Goal: Task Accomplishment & Management: Manage account settings

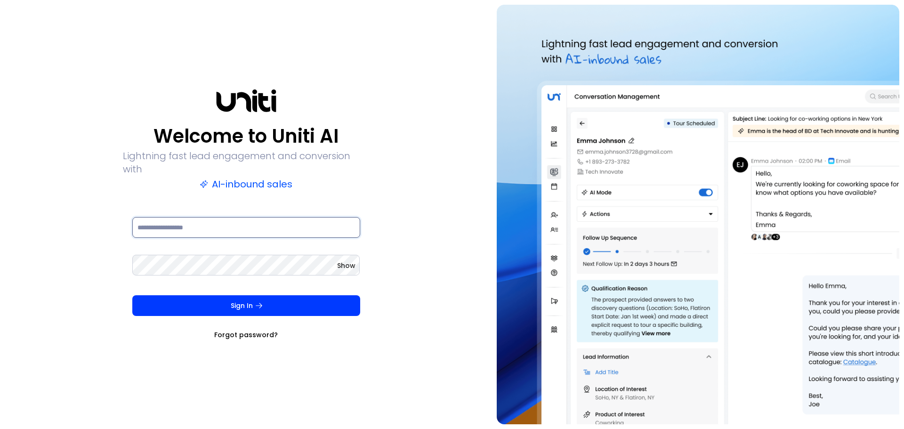
click at [225, 228] on input at bounding box center [246, 227] width 228 height 21
type input "**********"
click at [132, 295] on button "Sign In" at bounding box center [246, 305] width 228 height 21
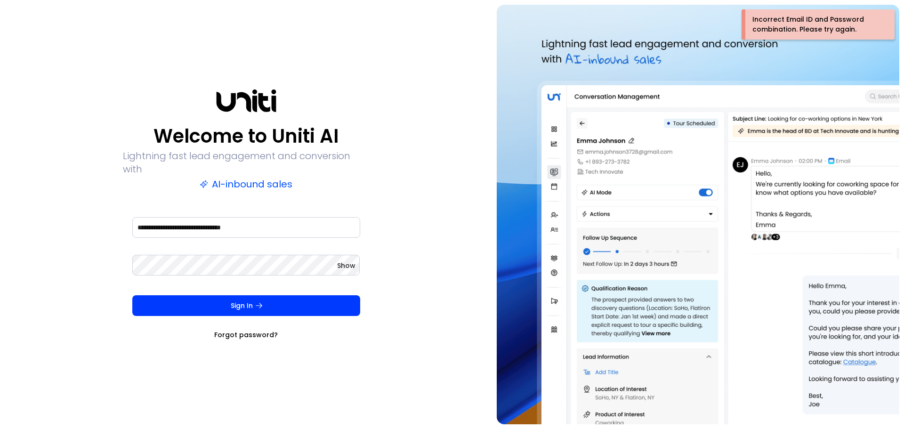
click at [340, 261] on span "Show" at bounding box center [346, 265] width 18 height 9
click at [132, 295] on button "Sign In" at bounding box center [246, 305] width 228 height 21
click at [242, 330] on link "Forgot password?" at bounding box center [246, 334] width 64 height 9
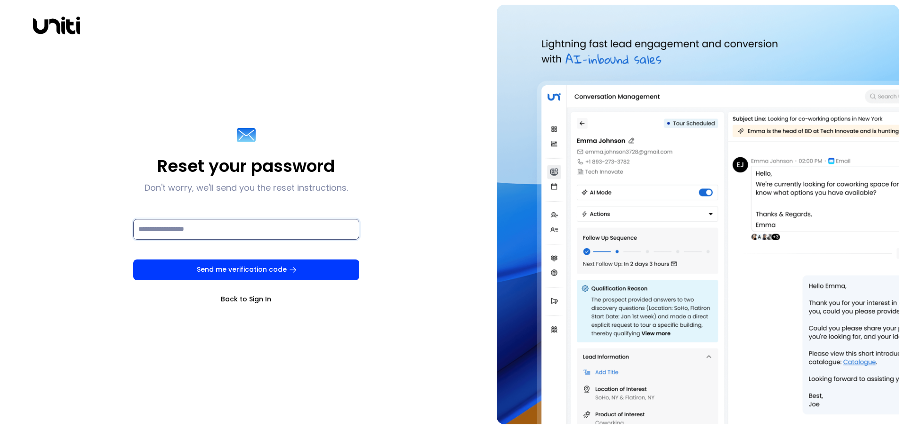
click at [189, 238] on input at bounding box center [246, 229] width 226 height 21
type input "**********"
click at [238, 279] on button "Send me verification code" at bounding box center [246, 270] width 226 height 21
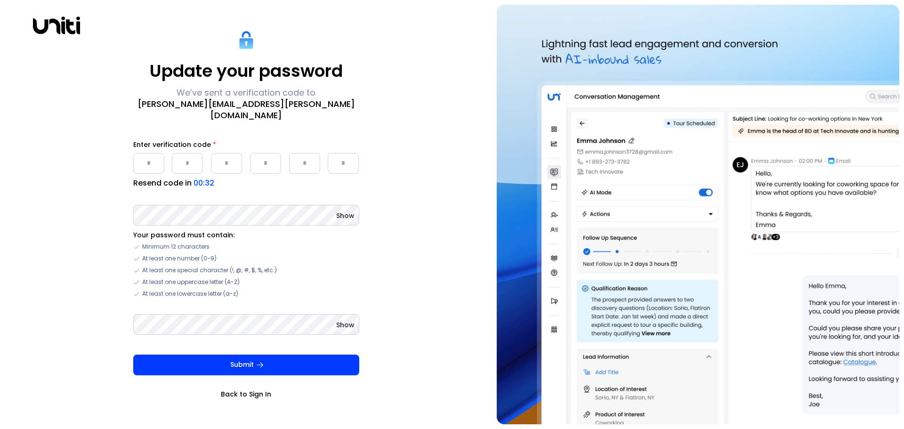
click at [150, 163] on input "Please enter OTP character 1" at bounding box center [148, 163] width 31 height 21
type input "*"
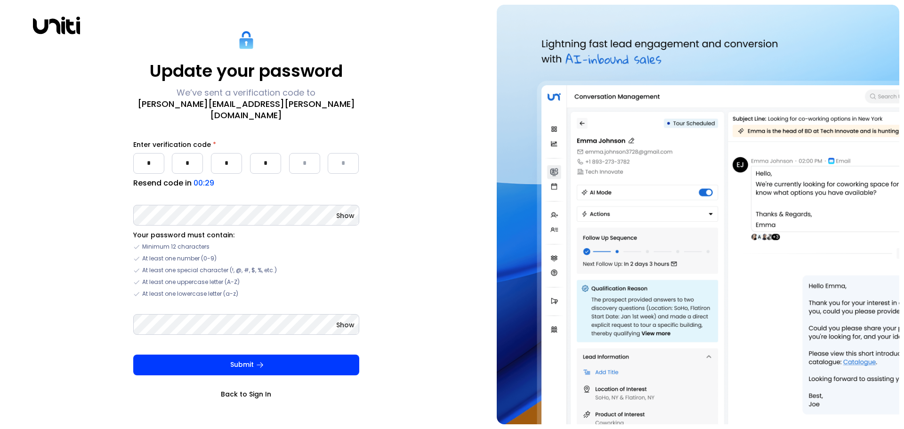
type input "*"
click at [253, 221] on div "Show Your password must contain: Minimum 12 characters At least one number (0-9…" at bounding box center [246, 250] width 226 height 95
click at [353, 211] on span "Show" at bounding box center [345, 215] width 18 height 9
click at [0, 138] on div "Update your password We’ve sent a verification code to [PERSON_NAME][EMAIL_ADDR…" at bounding box center [452, 214] width 904 height 429
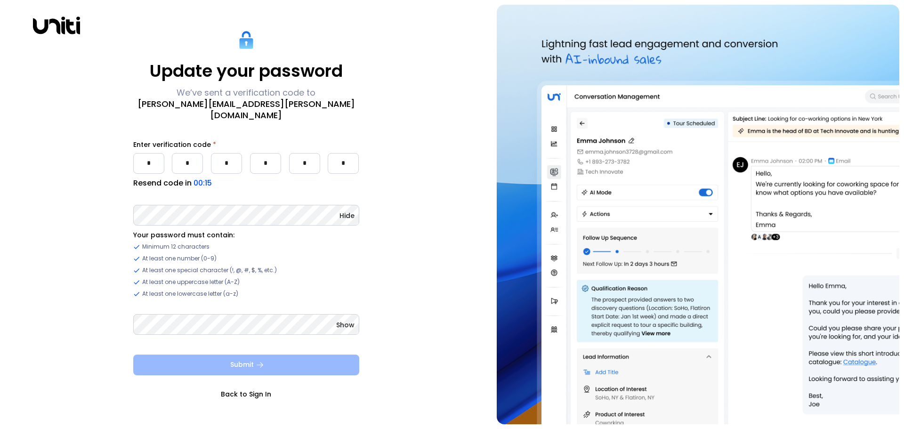
click at [295, 360] on button "Submit" at bounding box center [246, 365] width 226 height 21
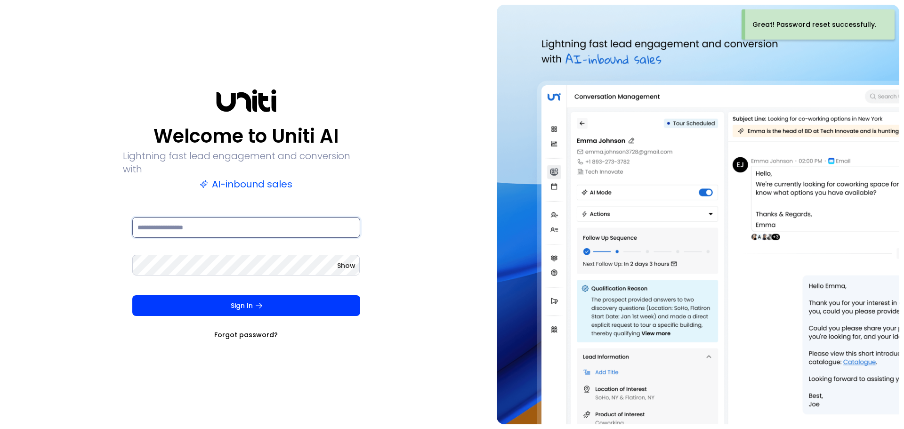
click at [232, 229] on input at bounding box center [246, 227] width 228 height 21
type input "**********"
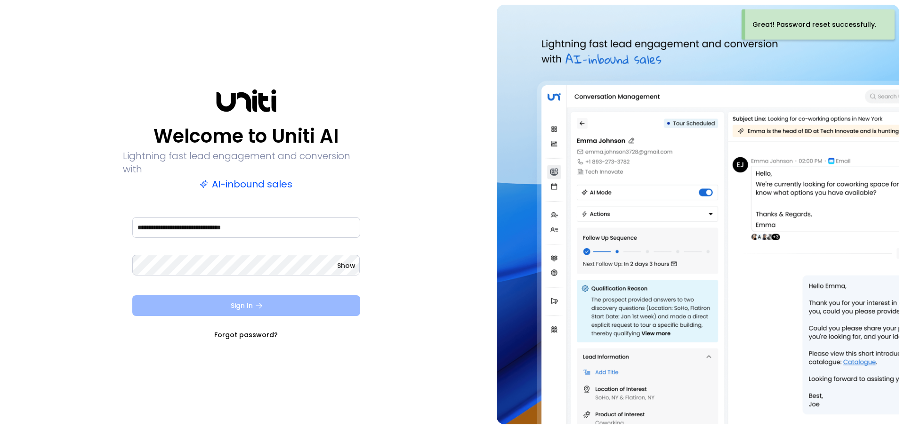
click at [249, 302] on button "Sign In" at bounding box center [246, 305] width 228 height 21
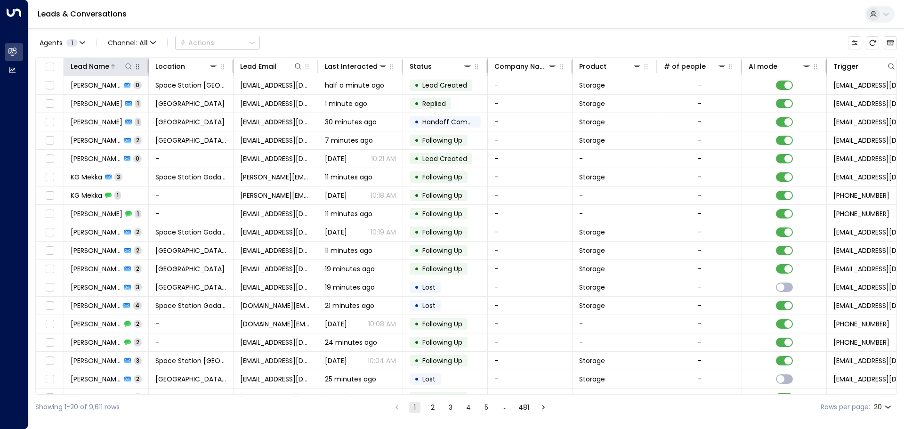
click at [129, 65] on icon at bounding box center [129, 67] width 8 height 8
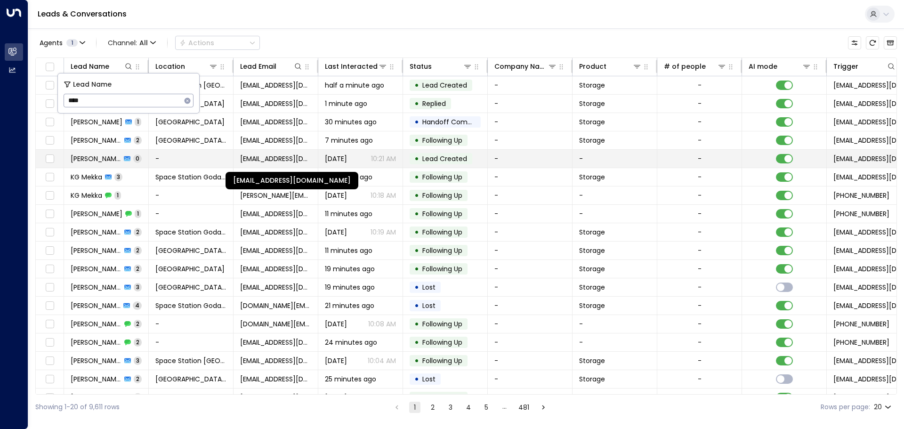
type input "****"
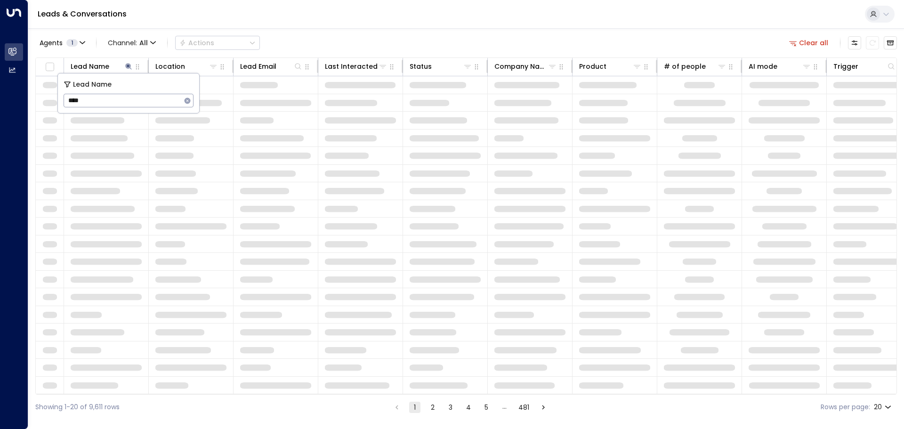
click at [370, 43] on div "Agents 1 Channel: All Actions Clear all" at bounding box center [466, 43] width 862 height 20
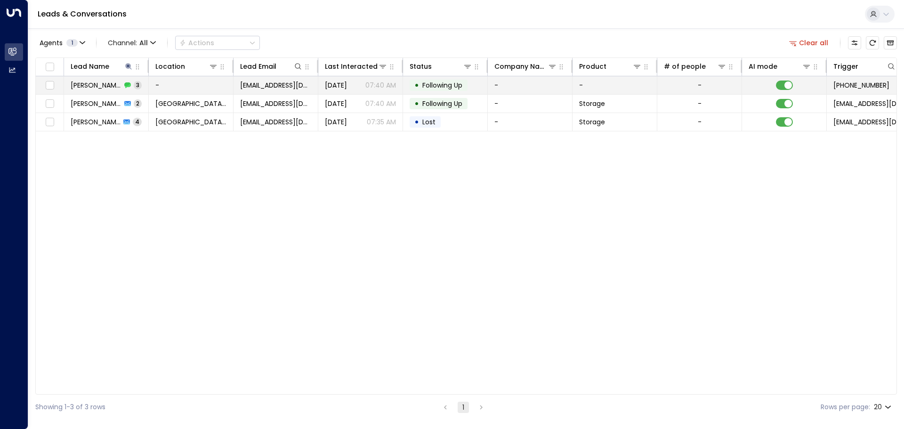
click at [374, 86] on p "07:40 AM" at bounding box center [381, 85] width 31 height 9
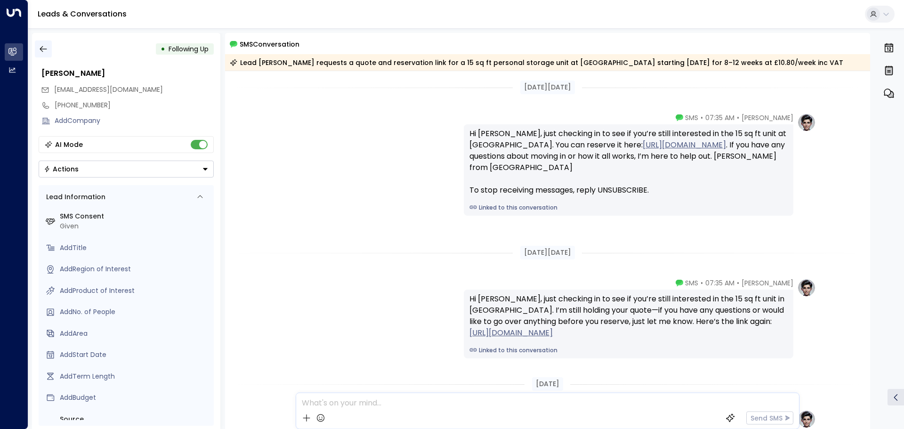
click at [41, 47] on icon "button" at bounding box center [43, 48] width 9 height 9
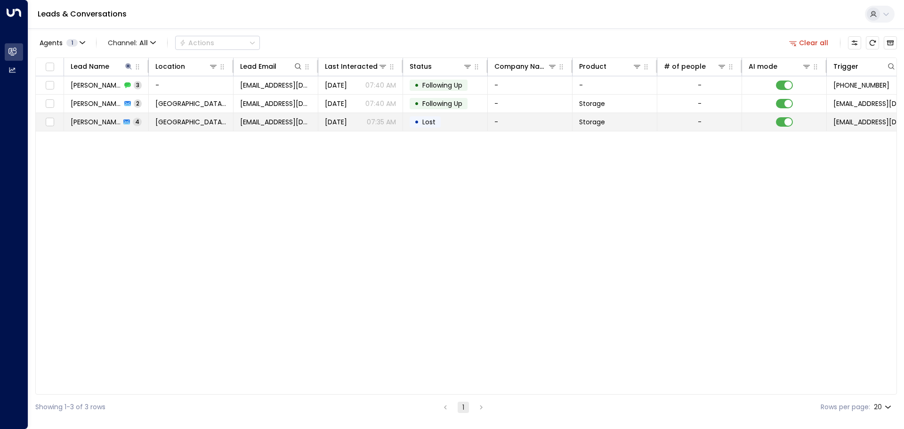
click at [115, 126] on span "[PERSON_NAME]" at bounding box center [96, 121] width 50 height 9
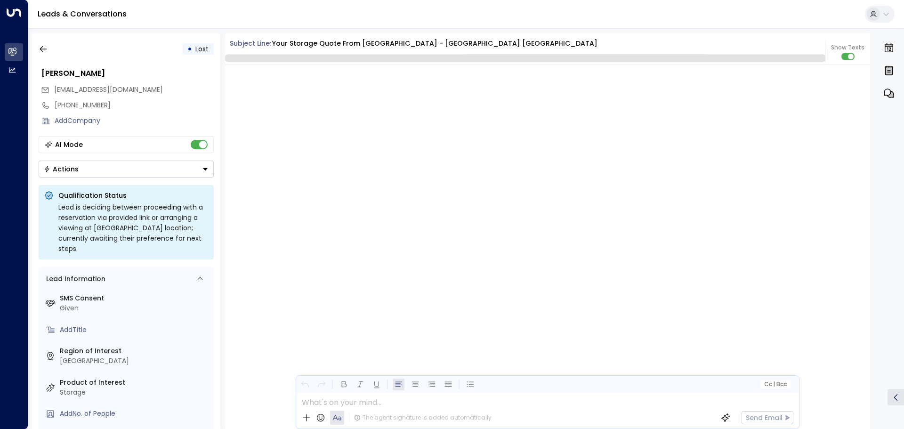
scroll to position [2347, 0]
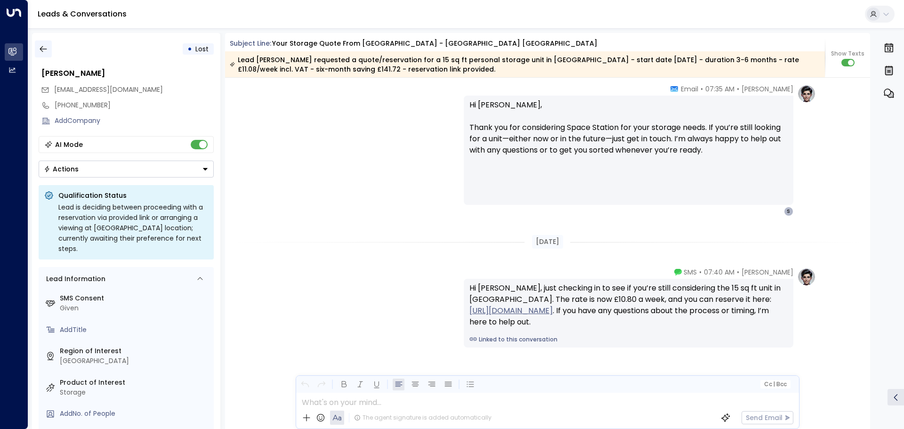
click at [46, 42] on button "button" at bounding box center [43, 49] width 17 height 17
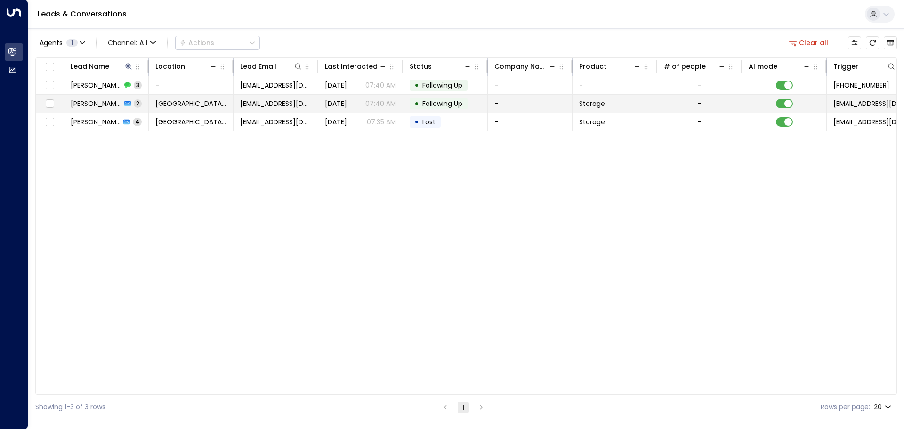
click at [111, 100] on span "[PERSON_NAME]" at bounding box center [96, 103] width 51 height 9
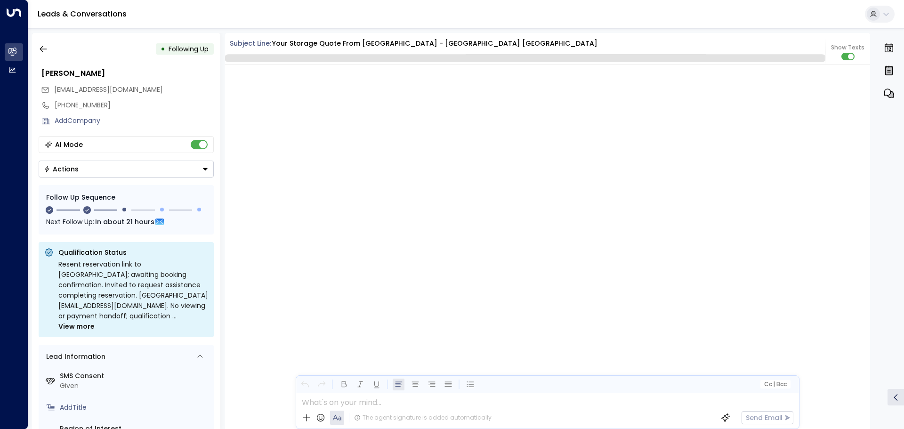
scroll to position [997, 0]
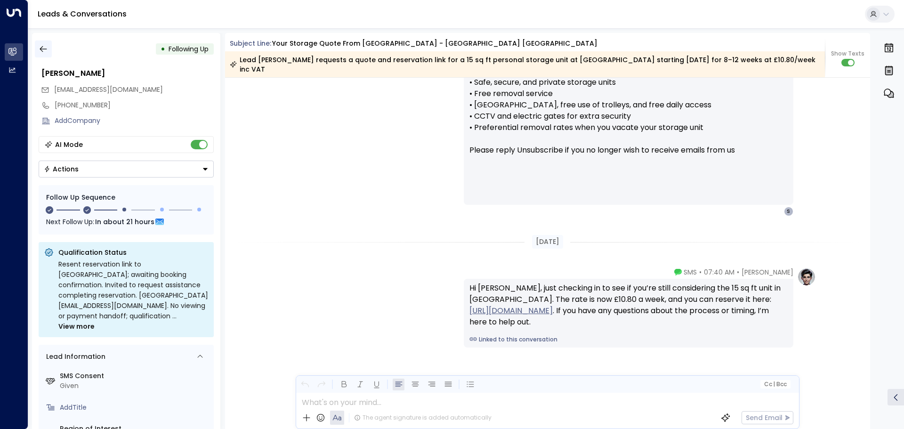
click at [42, 43] on button "button" at bounding box center [43, 49] width 17 height 17
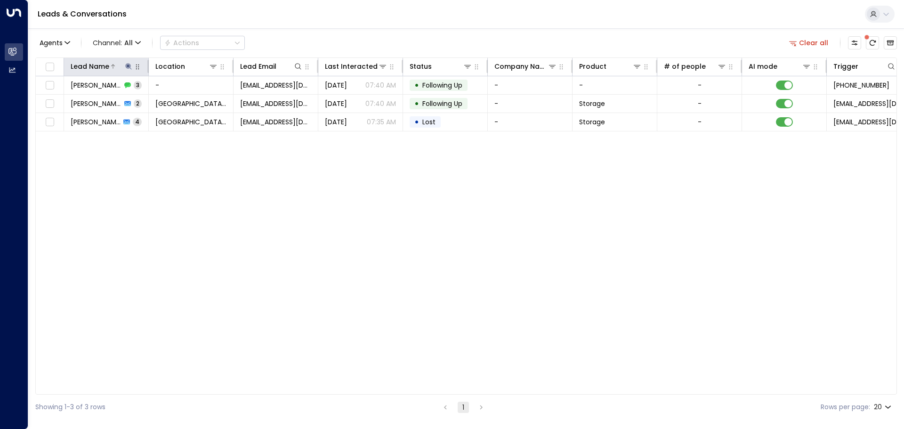
click at [132, 64] on icon at bounding box center [129, 67] width 8 height 8
drag, startPoint x: 140, startPoint y: 98, endPoint x: 0, endPoint y: 85, distance: 140.9
click at [0, 85] on body "Overview Leads & Conversations Leads & Conversations Analytics Analytics Leads …" at bounding box center [452, 210] width 904 height 420
type input "*****"
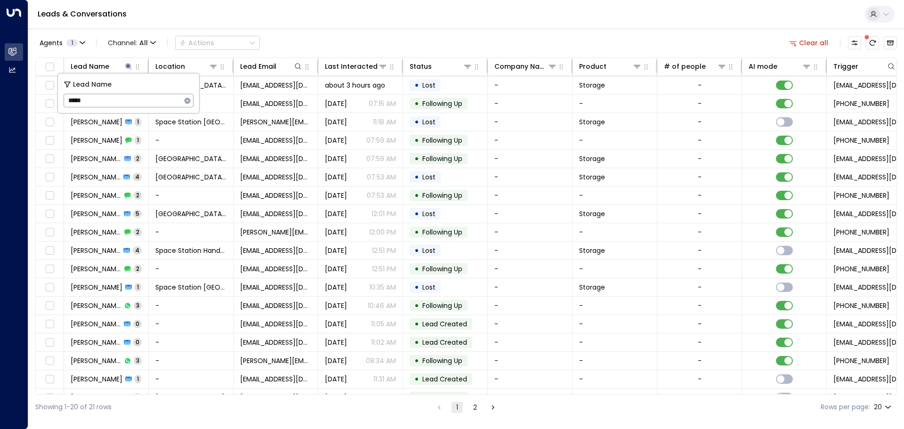
click at [404, 48] on div "Agents 1 Channel: All Actions Clear all" at bounding box center [466, 43] width 862 height 20
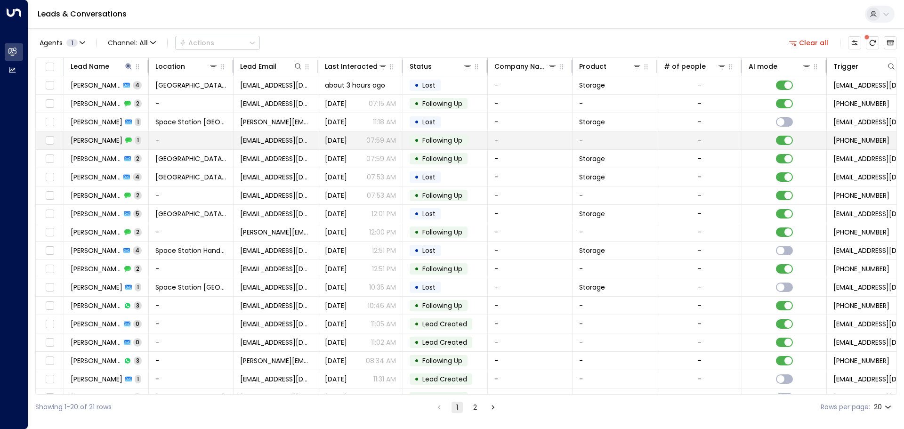
click at [146, 142] on td "[PERSON_NAME] 1" at bounding box center [106, 140] width 85 height 18
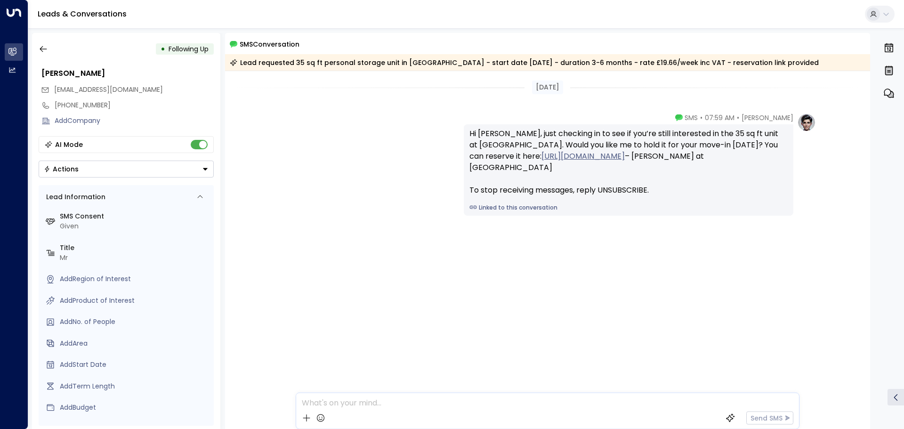
click at [35, 36] on div "• Following [GEOGRAPHIC_DATA][PERSON_NAME][EMAIL_ADDRESS][DOMAIN_NAME] [PHONE_N…" at bounding box center [126, 231] width 188 height 396
click at [37, 47] on button "button" at bounding box center [43, 49] width 17 height 17
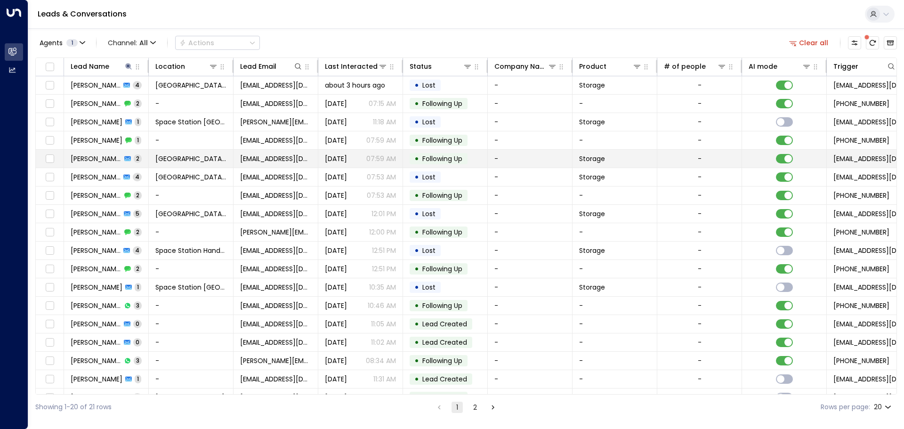
click at [124, 157] on icon at bounding box center [127, 158] width 7 height 5
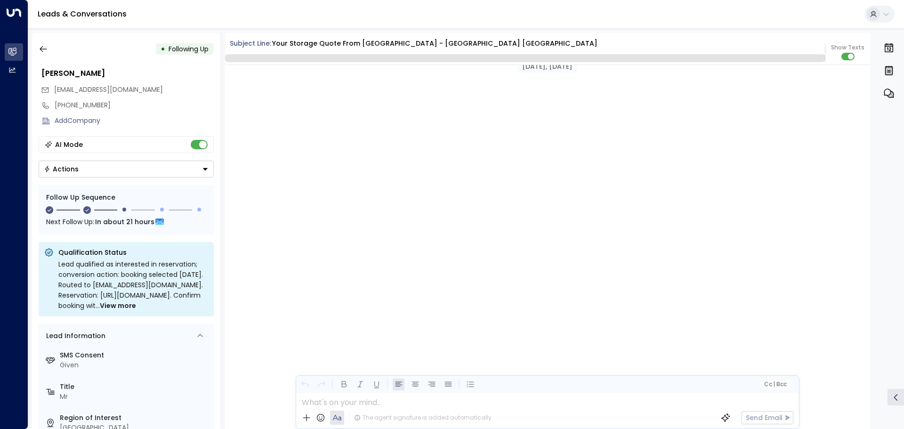
scroll to position [938, 0]
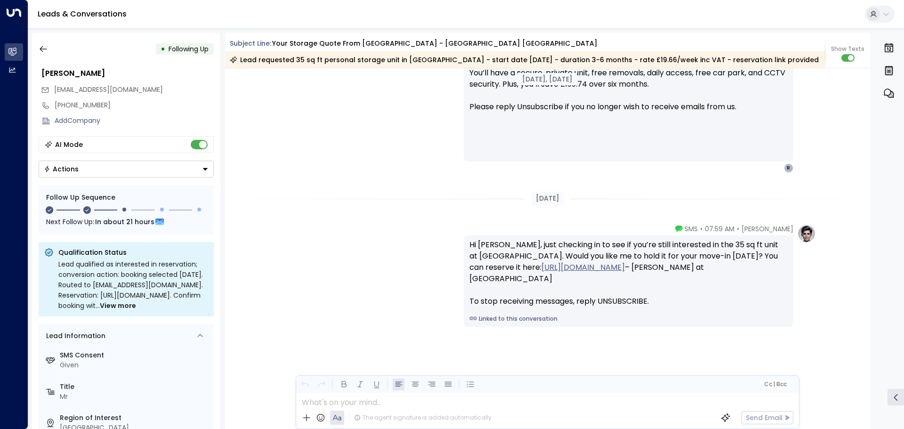
click at [58, 36] on div "• Following Up [PERSON_NAME] [EMAIL_ADDRESS][DOMAIN_NAME] [PHONE_NUMBER] Add Co…" at bounding box center [126, 231] width 188 height 396
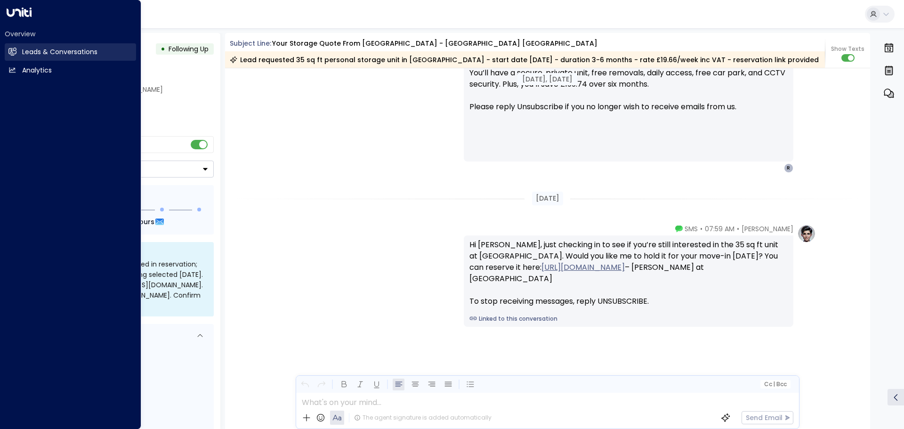
click at [87, 49] on h2 "Leads & Conversations" at bounding box center [59, 52] width 75 height 10
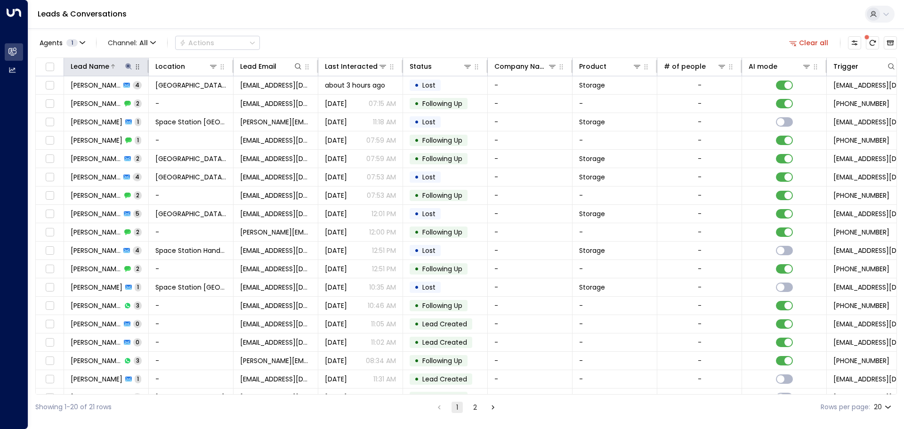
click at [127, 66] on icon at bounding box center [128, 66] width 6 height 6
click at [185, 97] on icon "button" at bounding box center [188, 101] width 8 height 8
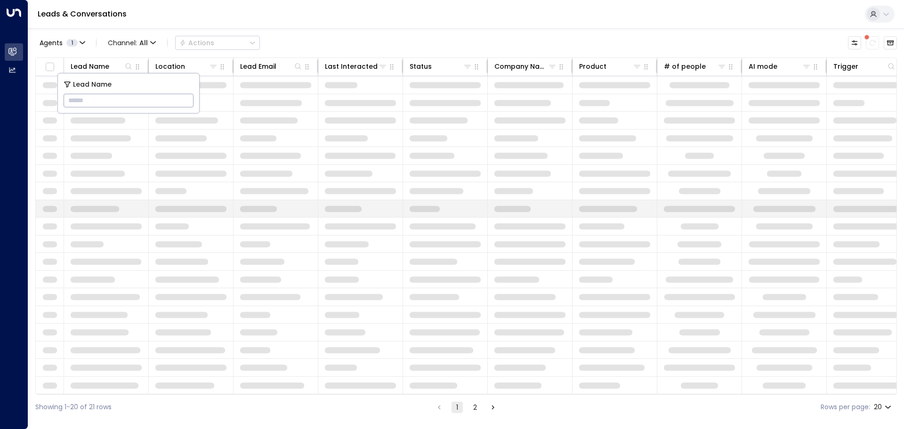
type input "********"
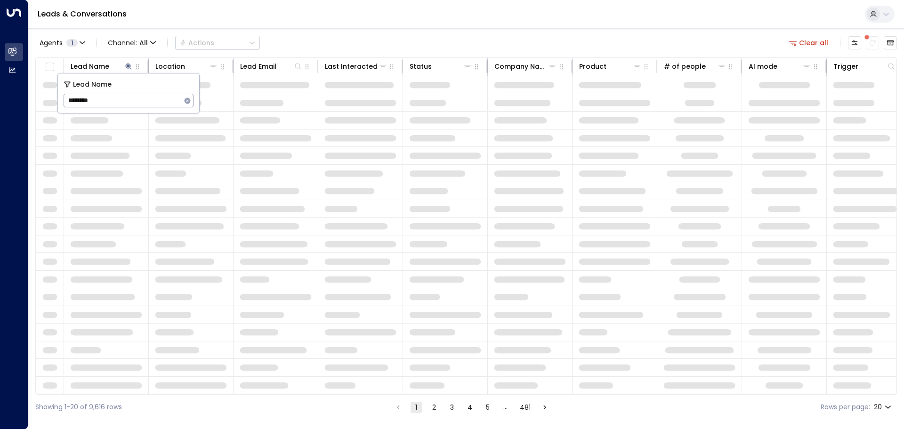
click at [373, 28] on div "Leads & Conversations" at bounding box center [466, 14] width 876 height 29
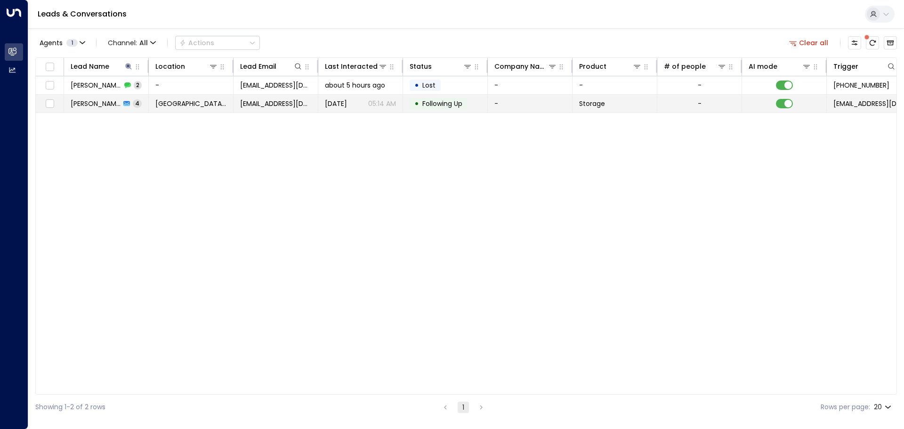
click at [142, 103] on td "[PERSON_NAME] 4" at bounding box center [106, 104] width 85 height 18
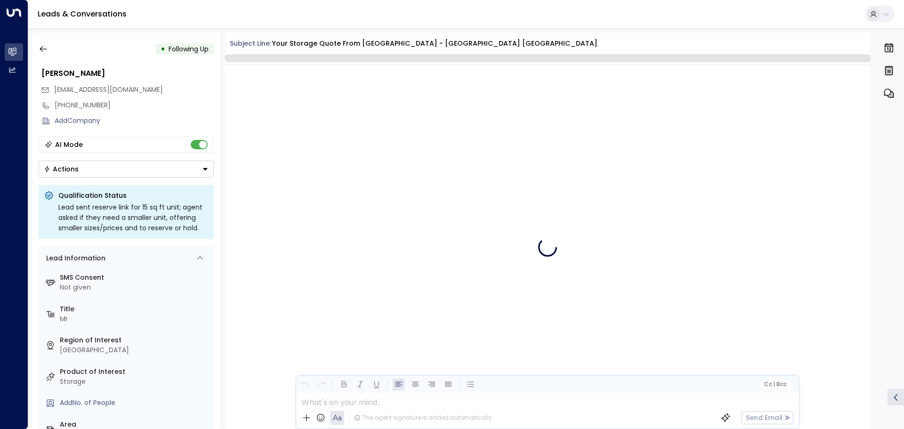
scroll to position [1465, 0]
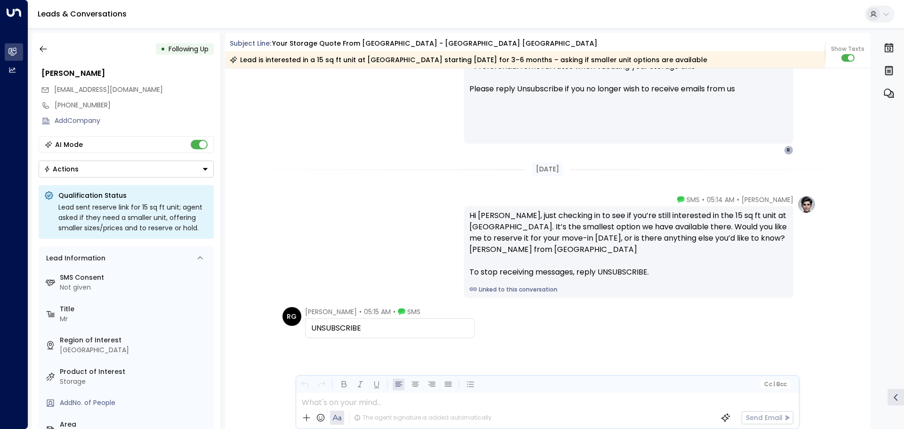
drag, startPoint x: 376, startPoint y: 326, endPoint x: 302, endPoint y: 335, distance: 74.5
click at [302, 335] on div "RG [PERSON_NAME] • 05:15 AM • SMS UNSUBSCRIBE" at bounding box center [379, 322] width 192 height 31
copy div "UNSUBSCRIBE"
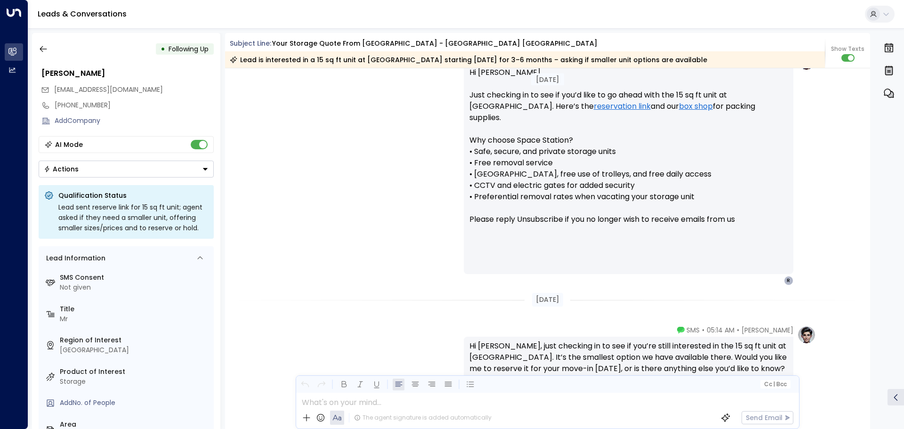
scroll to position [1019, 0]
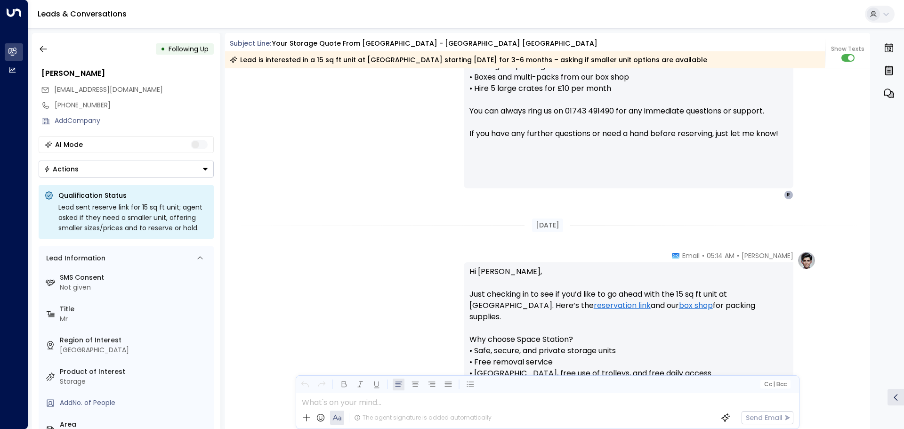
click at [146, 166] on button "Actions" at bounding box center [126, 169] width 175 height 17
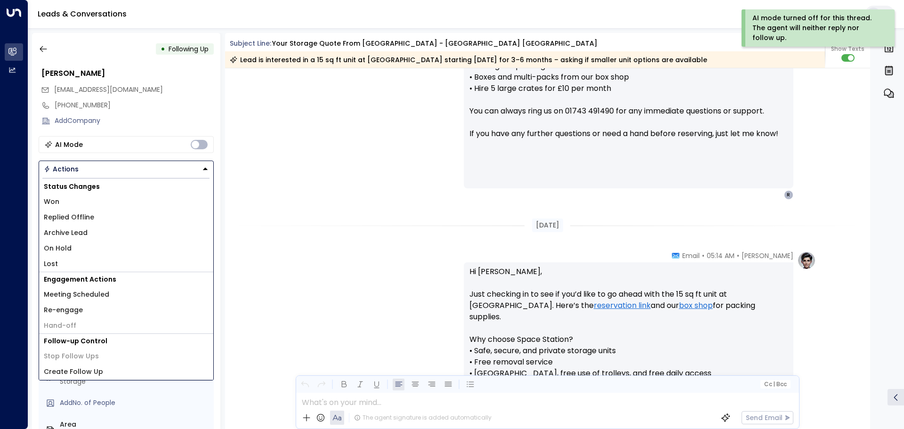
click at [63, 269] on li "Lost" at bounding box center [126, 264] width 174 height 16
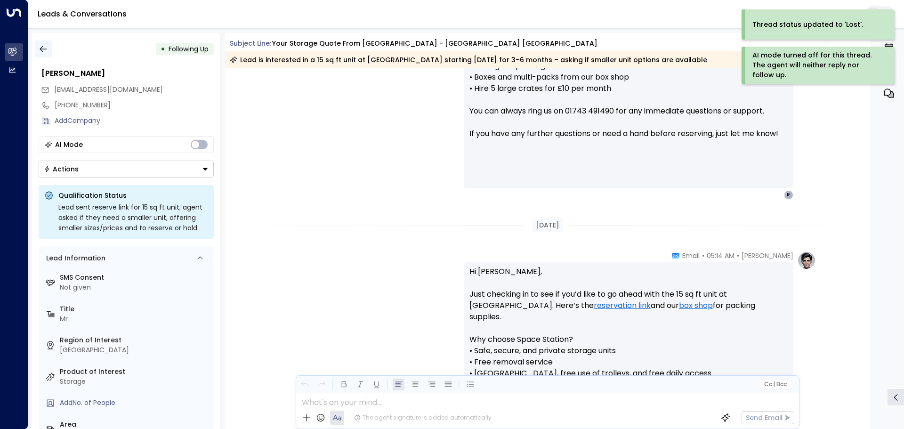
click at [41, 45] on icon "button" at bounding box center [43, 48] width 9 height 9
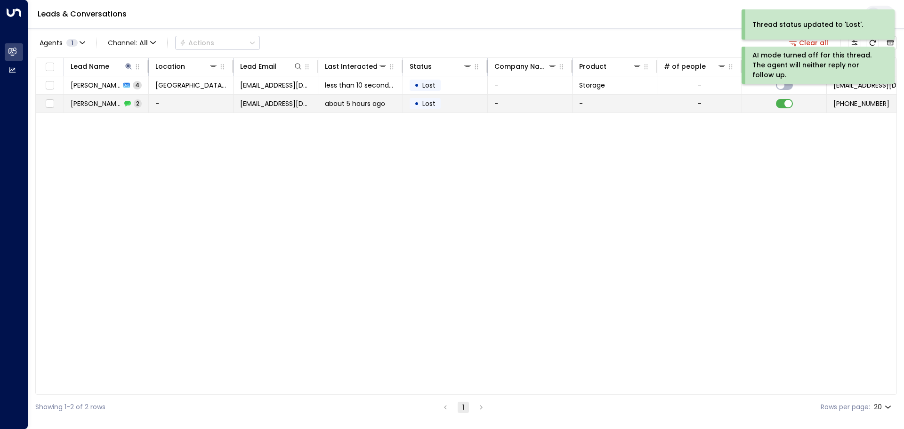
click at [171, 103] on td "-" at bounding box center [191, 104] width 85 height 18
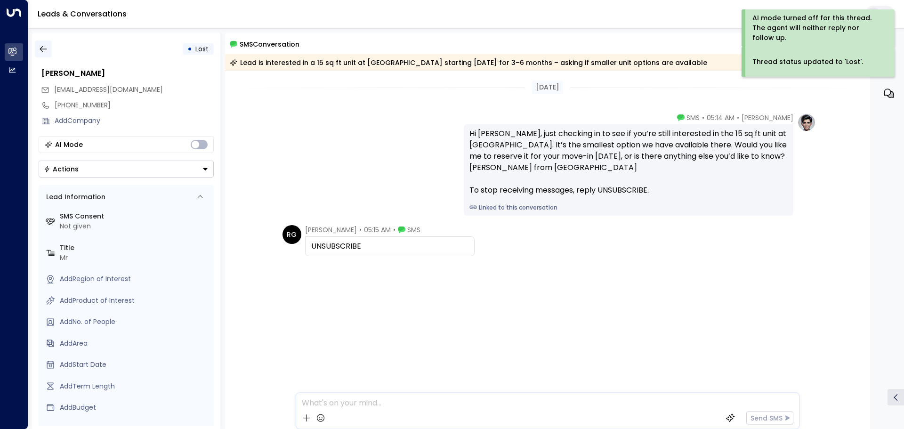
click at [46, 49] on icon "button" at bounding box center [43, 48] width 9 height 9
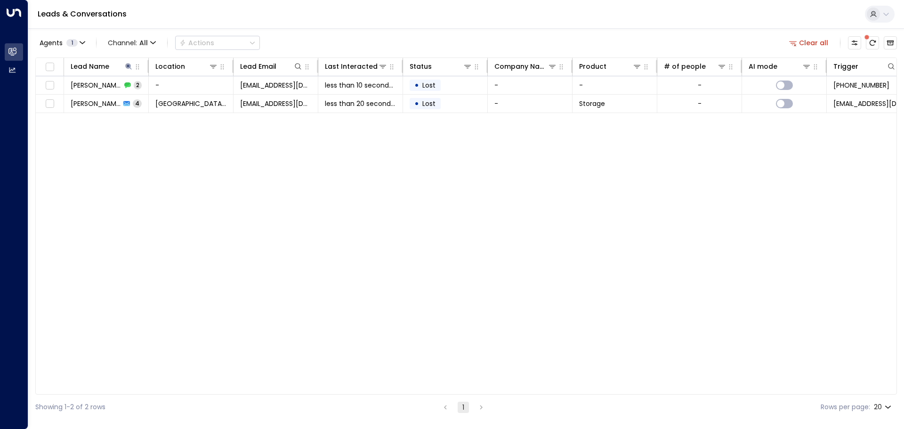
click at [318, 287] on div "Lead Name Location Lead Email Last Interacted Status Company Name Product # of …" at bounding box center [466, 225] width 862 height 337
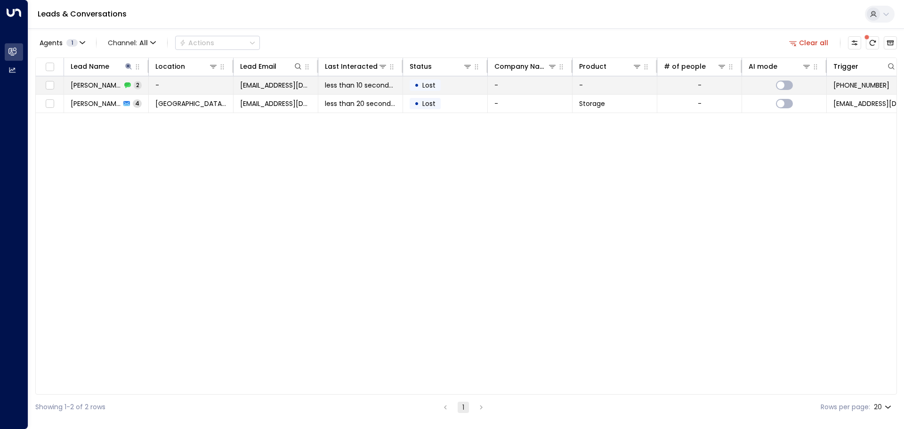
click at [387, 91] on td "less than 10 seconds ago" at bounding box center [360, 85] width 85 height 18
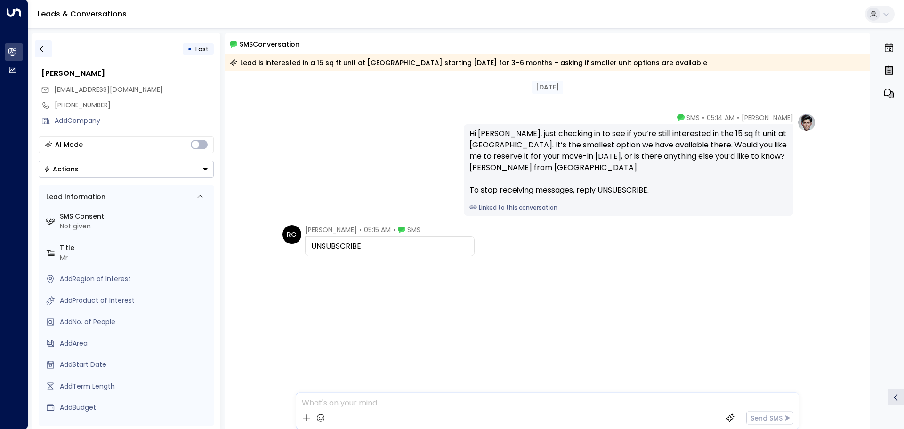
click at [46, 50] on icon "button" at bounding box center [43, 48] width 9 height 9
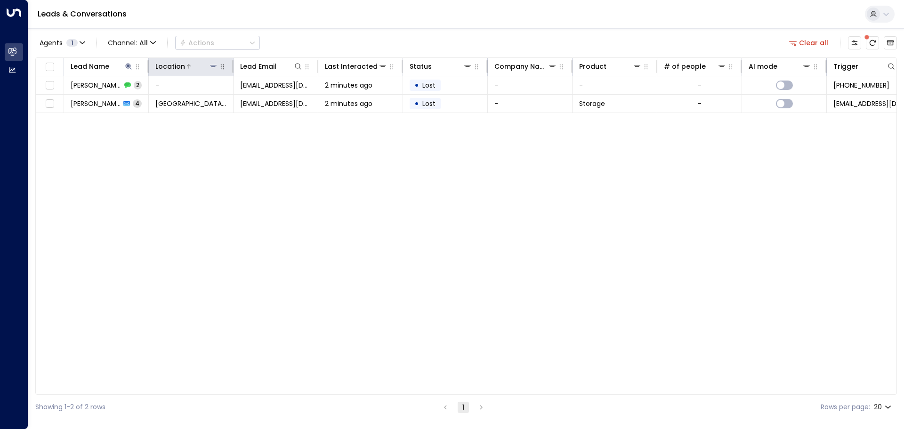
click at [213, 70] on button at bounding box center [213, 66] width 9 height 9
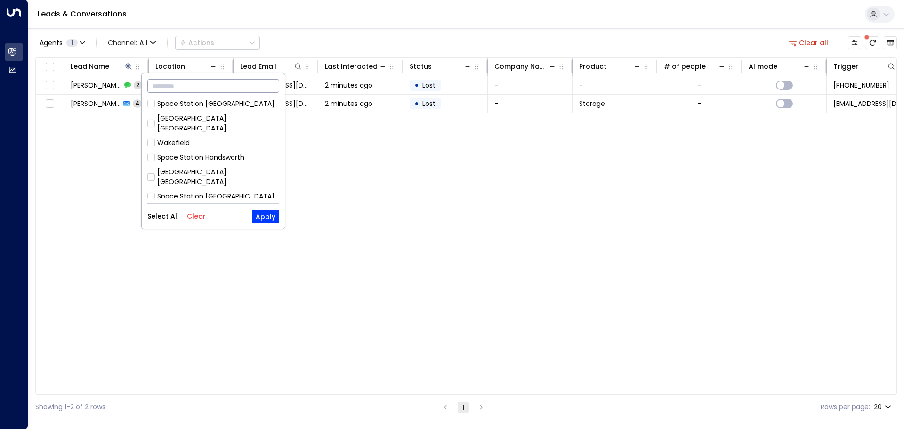
click at [196, 85] on input "text" at bounding box center [213, 85] width 132 height 17
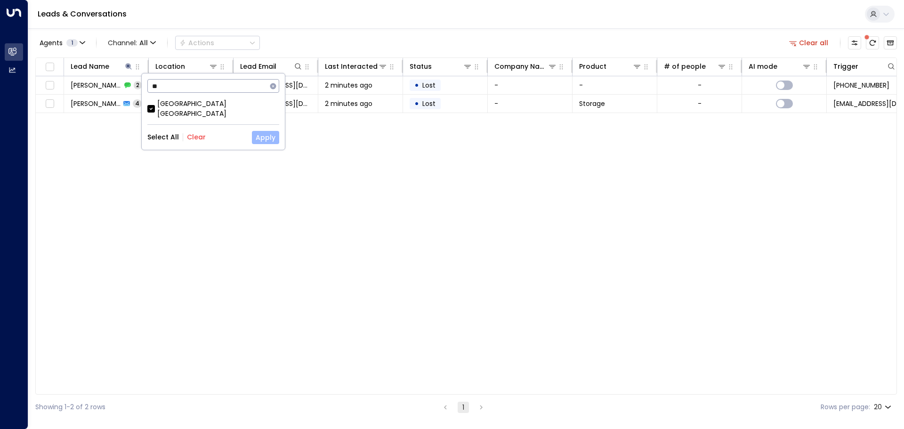
type input "**"
click at [274, 131] on button "Apply" at bounding box center [265, 137] width 27 height 13
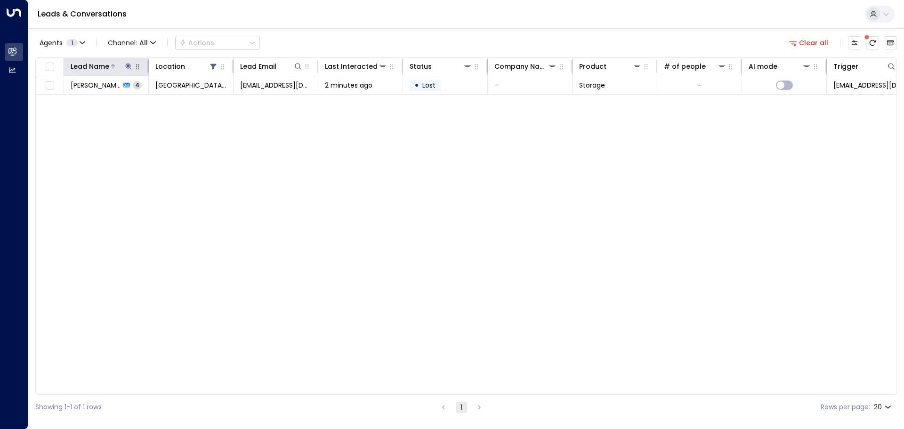
click at [127, 65] on icon at bounding box center [129, 67] width 8 height 8
click at [190, 104] on icon "button" at bounding box center [188, 101] width 8 height 8
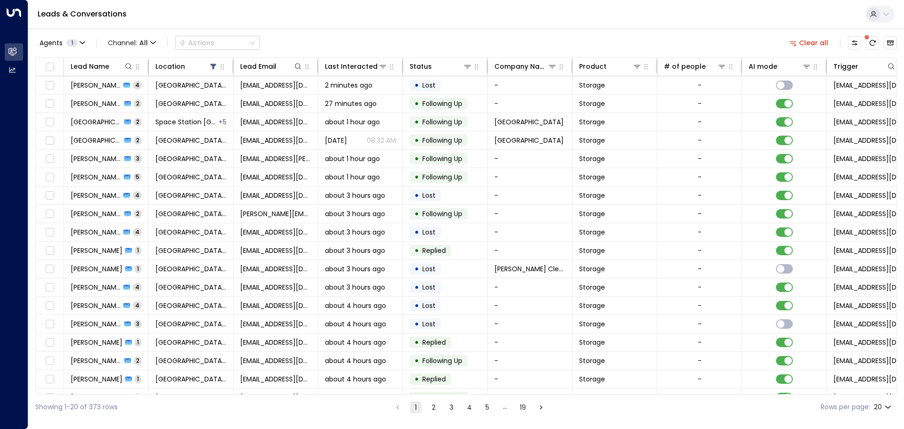
click at [485, 37] on div "Agents 1 Channel: All Actions Clear all" at bounding box center [466, 43] width 862 height 20
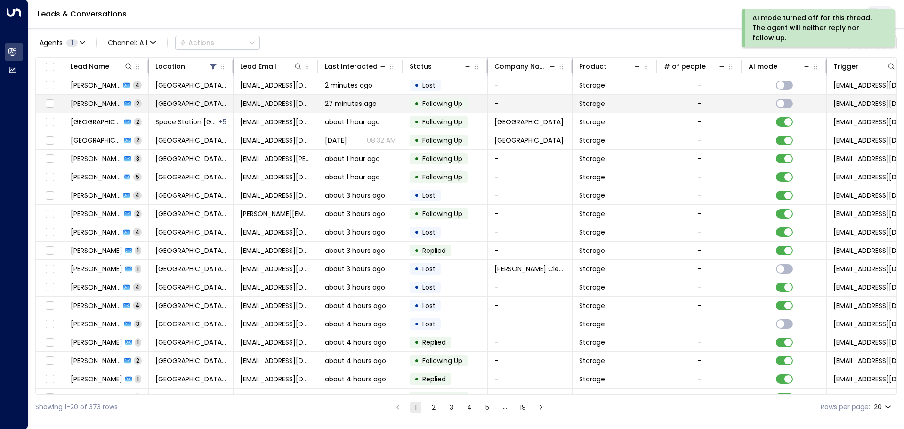
click at [558, 106] on td "-" at bounding box center [530, 104] width 85 height 18
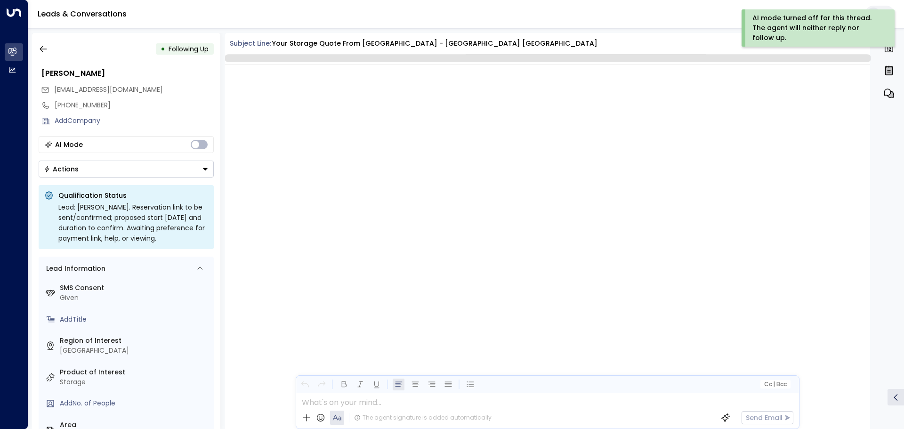
scroll to position [795, 0]
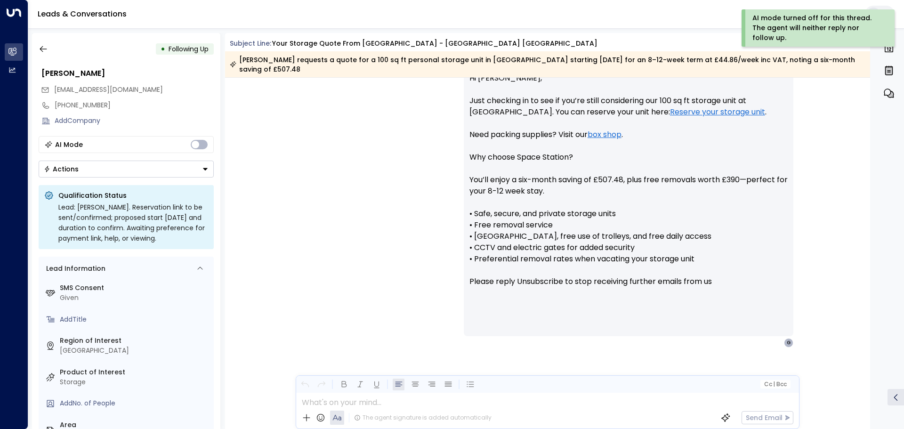
click at [111, 171] on button "Actions" at bounding box center [126, 169] width 175 height 17
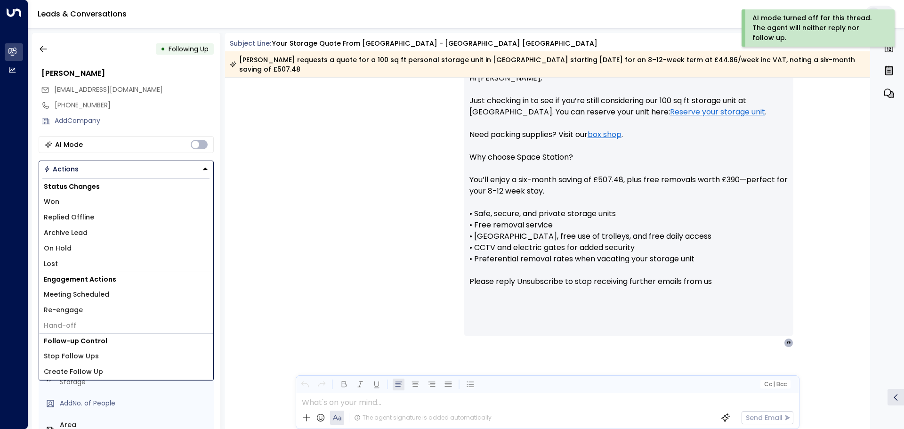
click at [91, 223] on li "Replied Offline" at bounding box center [126, 218] width 174 height 16
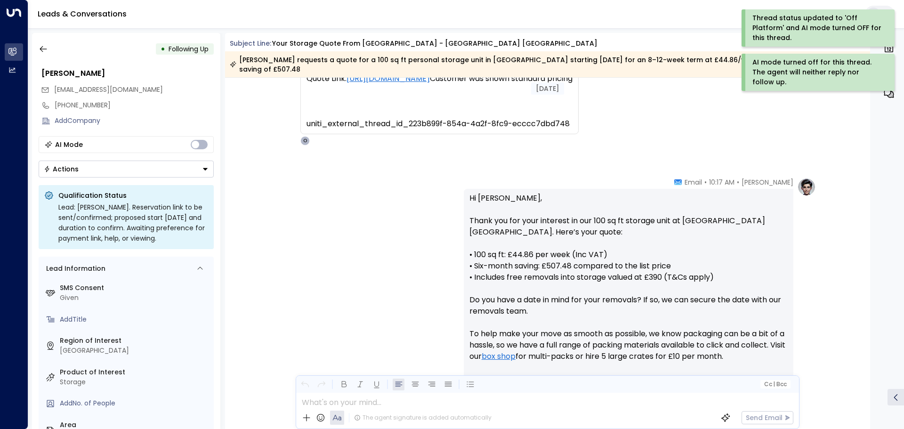
scroll to position [243, 0]
click at [39, 52] on icon "button" at bounding box center [43, 48] width 9 height 9
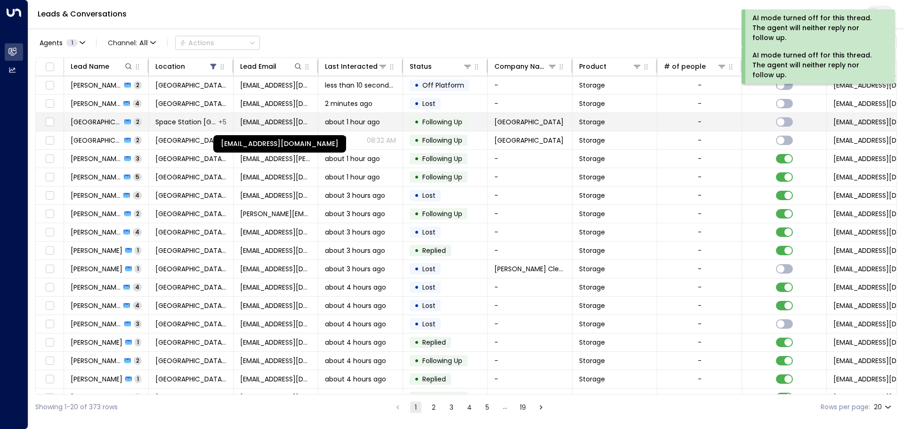
click at [250, 125] on span "[EMAIL_ADDRESS][DOMAIN_NAME]" at bounding box center [275, 121] width 71 height 9
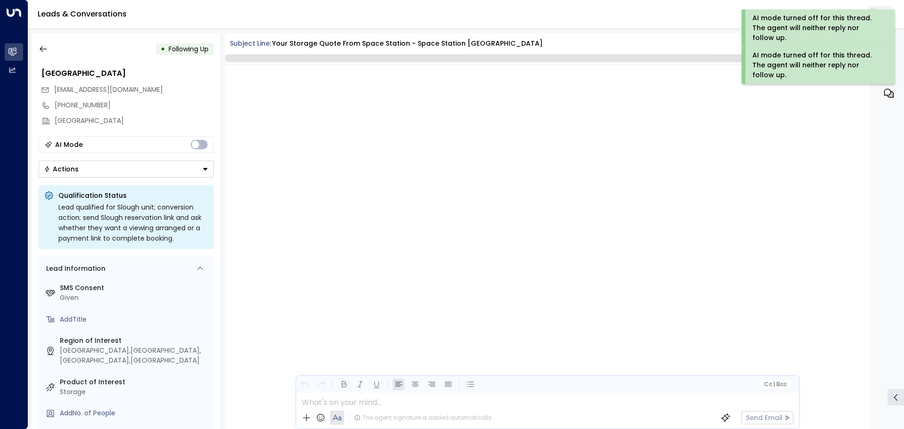
scroll to position [4415, 0]
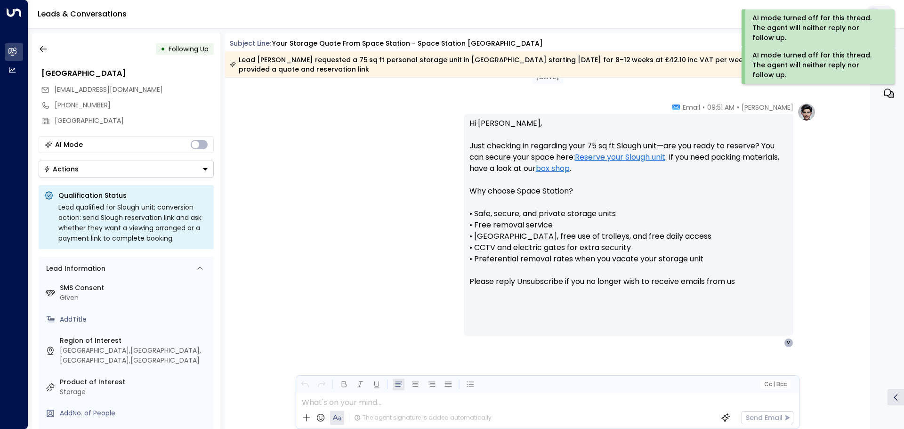
click at [85, 165] on button "Actions" at bounding box center [126, 169] width 175 height 17
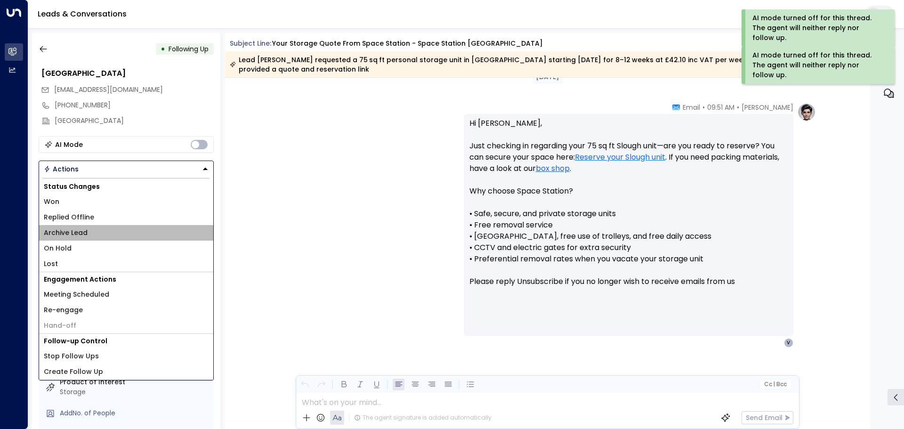
click at [90, 228] on li "Archive Lead" at bounding box center [126, 233] width 174 height 16
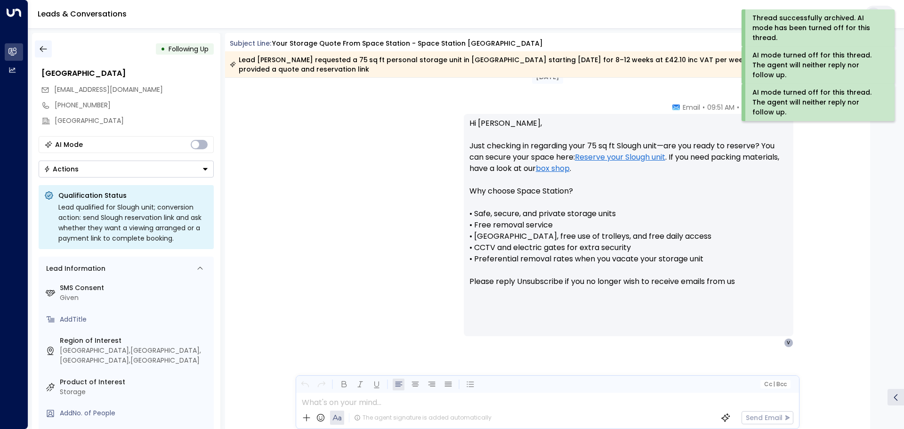
click at [42, 45] on icon "button" at bounding box center [43, 48] width 9 height 9
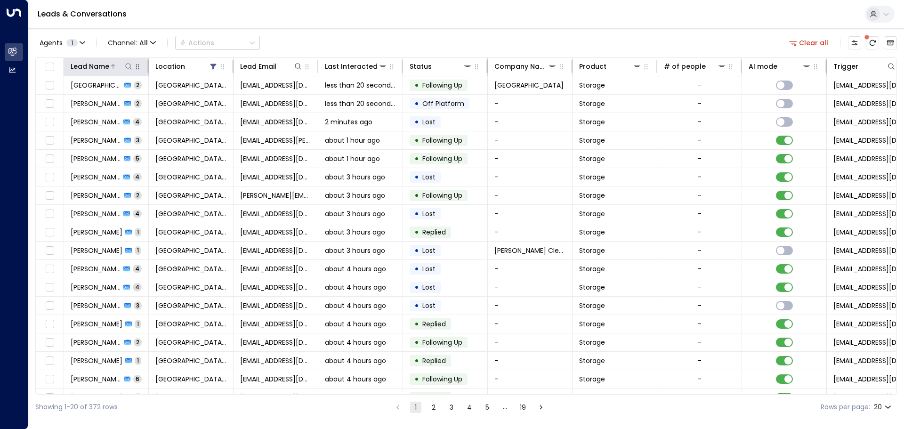
click at [129, 66] on icon at bounding box center [129, 67] width 8 height 8
type input "******"
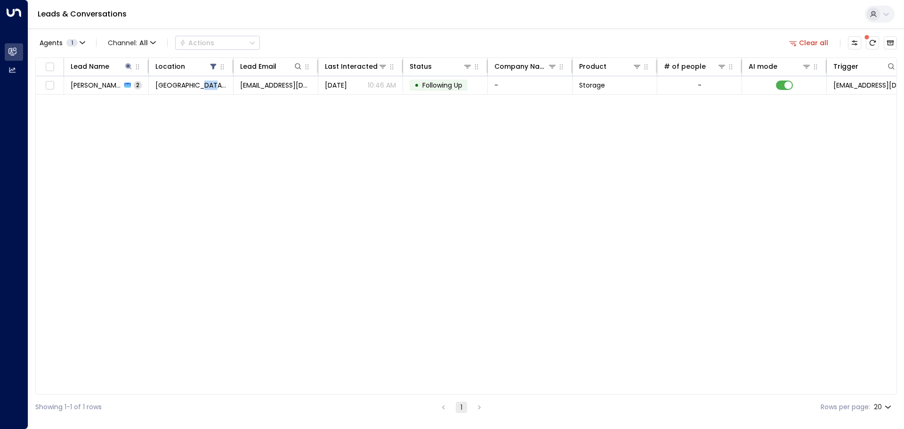
drag, startPoint x: 203, startPoint y: 127, endPoint x: 219, endPoint y: 144, distance: 22.7
click at [218, 144] on div "Lead Name Location Lead Email Last Interacted Status Company Name Product # of …" at bounding box center [466, 225] width 862 height 337
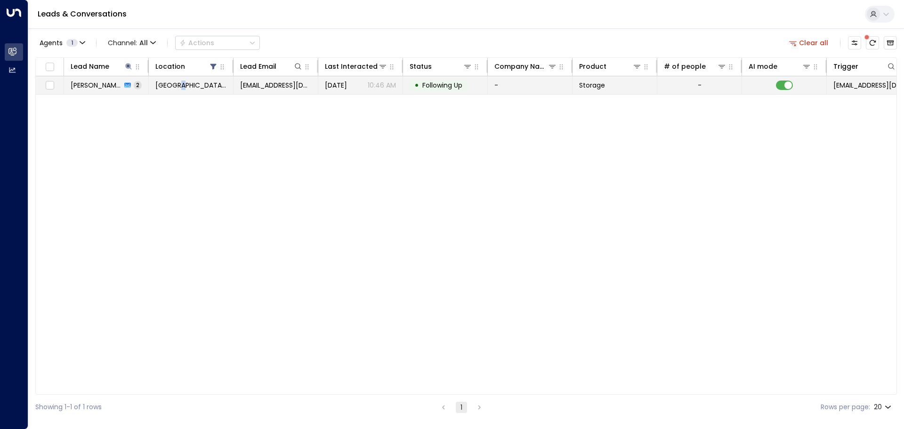
drag, startPoint x: 181, startPoint y: 95, endPoint x: 171, endPoint y: 89, distance: 12.3
click at [171, 89] on div "Lead Name Location Lead Email Last Interacted Status Company Name Product # of …" at bounding box center [466, 225] width 862 height 337
click at [171, 89] on span "[GEOGRAPHIC_DATA] [GEOGRAPHIC_DATA]" at bounding box center [190, 85] width 71 height 9
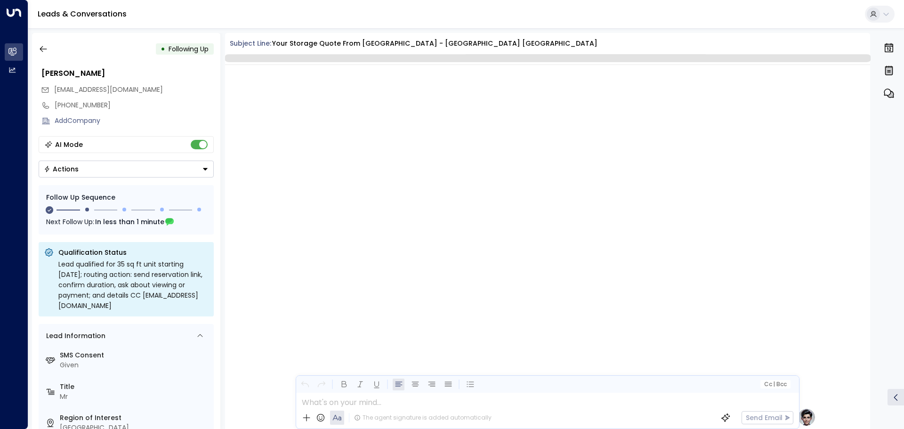
scroll to position [705, 0]
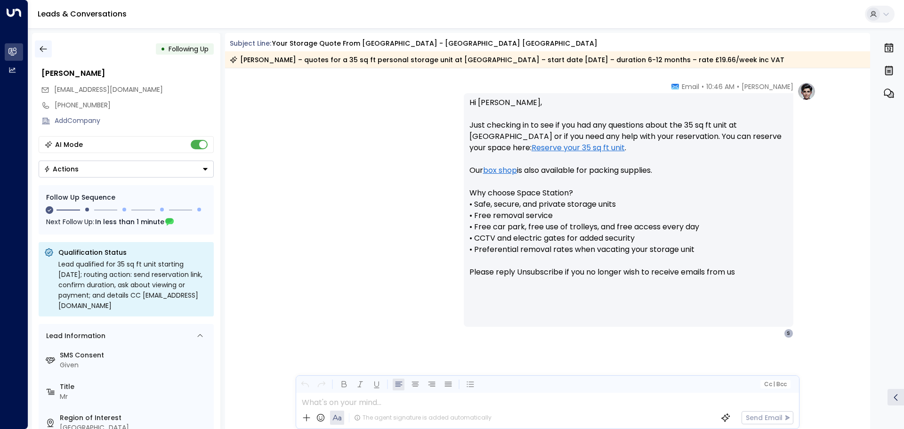
click at [46, 45] on icon "button" at bounding box center [43, 48] width 9 height 9
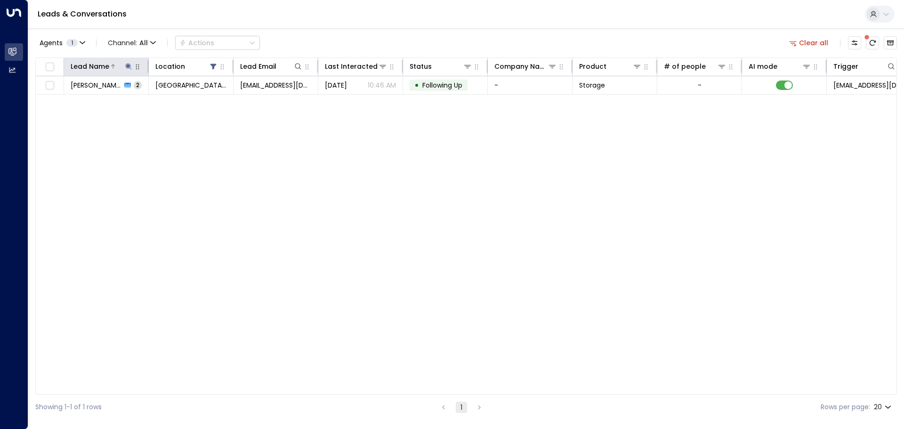
click at [126, 69] on icon at bounding box center [129, 67] width 8 height 8
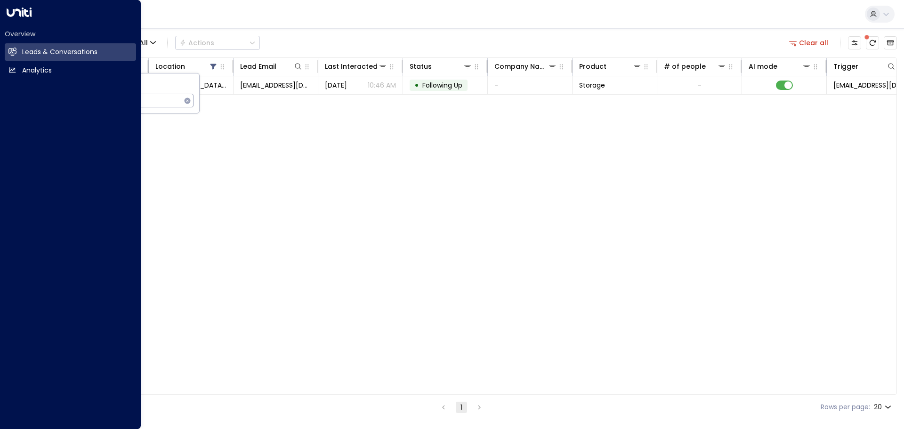
drag, startPoint x: 132, startPoint y: 97, endPoint x: 0, endPoint y: 100, distance: 132.4
click at [0, 96] on body "Overview Leads & Conversations Leads & Conversations Analytics Analytics Leads …" at bounding box center [452, 210] width 904 height 420
type input "*******"
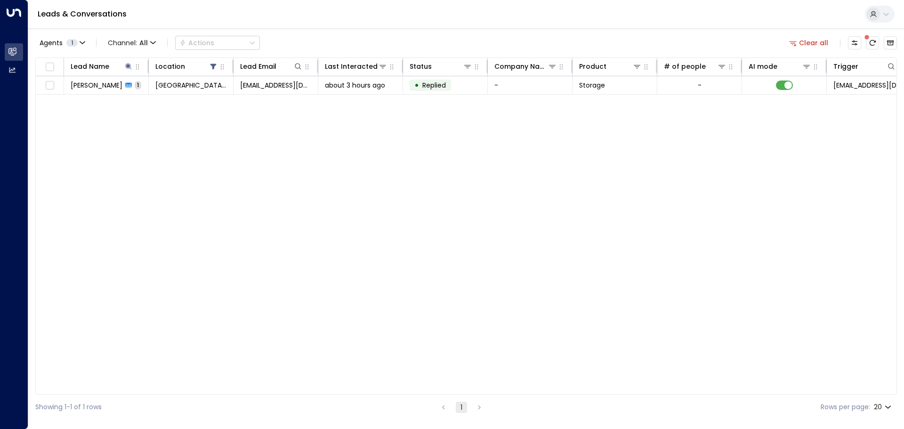
click at [390, 97] on div "Lead Name Location Lead Email Last Interacted Status Company Name Product # of …" at bounding box center [466, 225] width 862 height 337
click at [383, 96] on div "Lead Name Location Lead Email Last Interacted Status Company Name Product # of …" at bounding box center [466, 225] width 862 height 337
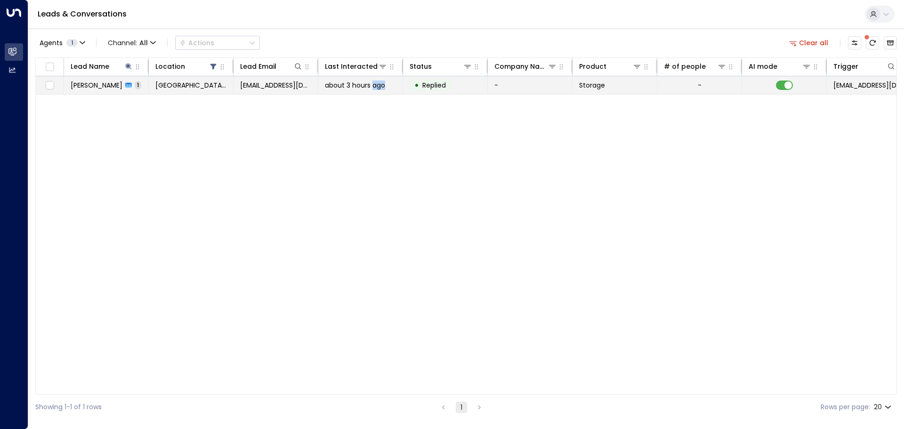
click at [378, 90] on td "about 3 hours ago" at bounding box center [360, 85] width 85 height 18
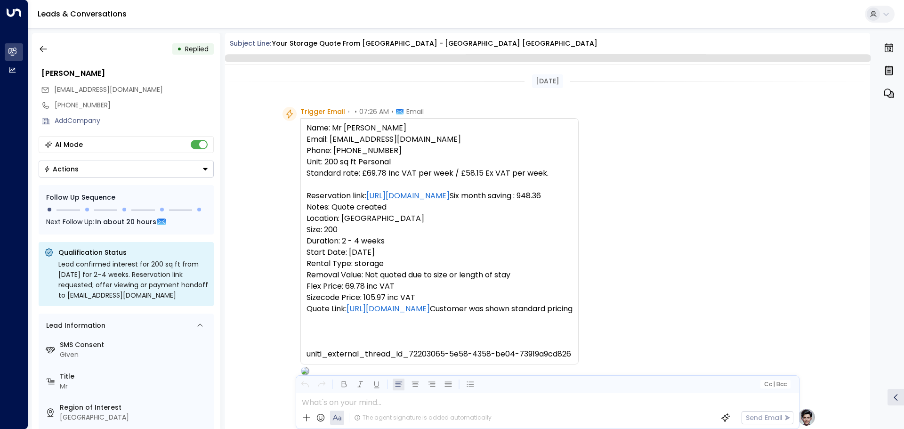
scroll to position [361, 0]
